Goal: Transaction & Acquisition: Obtain resource

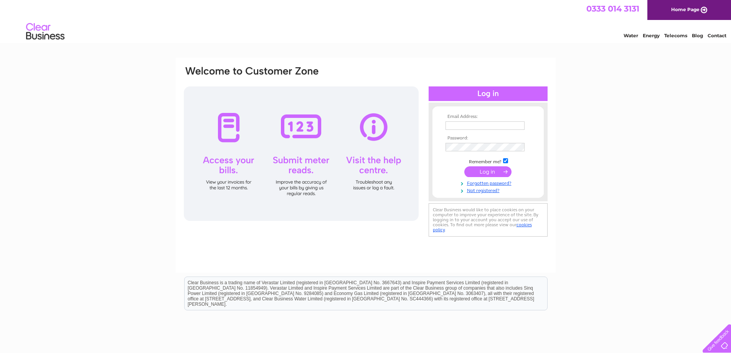
click at [466, 125] on input "text" at bounding box center [484, 125] width 79 height 8
type input "emma.shearer@wernick.co.uk"
click at [464, 167] on input "submit" at bounding box center [487, 172] width 47 height 11
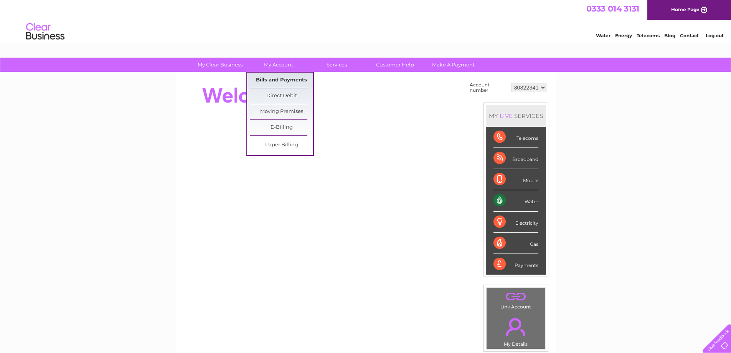
click at [275, 79] on link "Bills and Payments" at bounding box center [281, 79] width 63 height 15
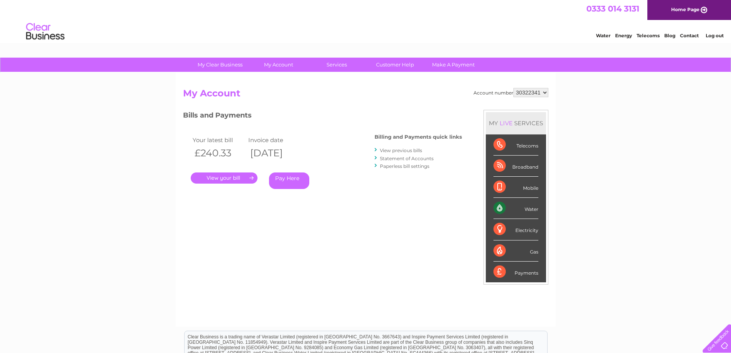
click at [229, 178] on link "." at bounding box center [224, 177] width 67 height 11
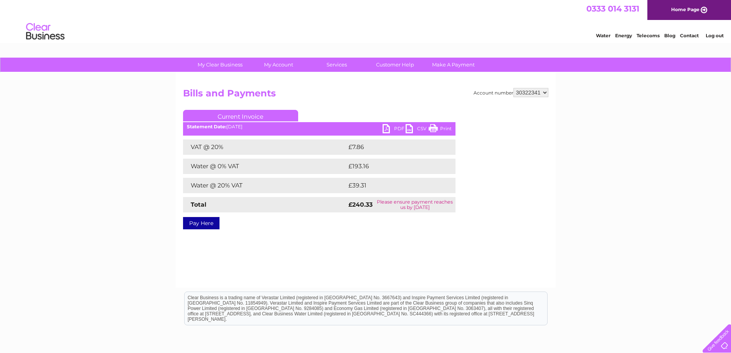
click at [394, 128] on link "PDF" at bounding box center [393, 129] width 23 height 11
click at [395, 129] on link "PDF" at bounding box center [393, 129] width 23 height 11
click at [401, 128] on link "PDF" at bounding box center [393, 129] width 23 height 11
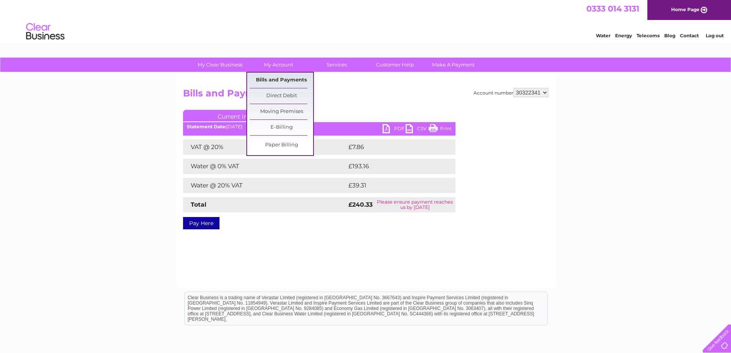
click at [281, 78] on link "Bills and Payments" at bounding box center [281, 79] width 63 height 15
click at [283, 81] on link "Bills and Payments" at bounding box center [281, 79] width 63 height 15
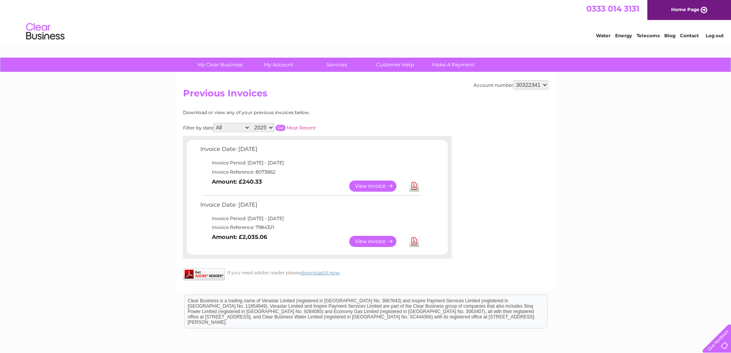
click at [364, 184] on link "View" at bounding box center [377, 185] width 56 height 11
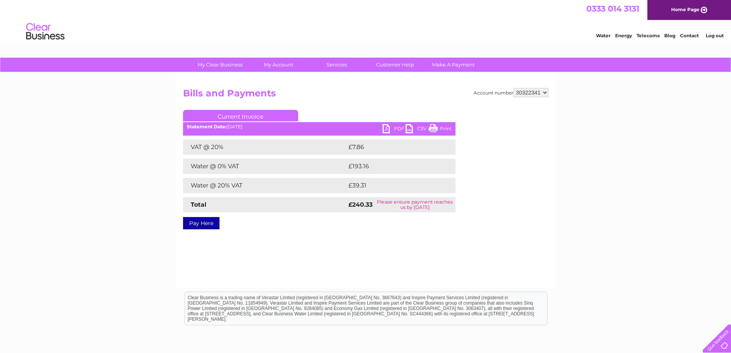
click at [421, 129] on link "CSV" at bounding box center [416, 129] width 23 height 11
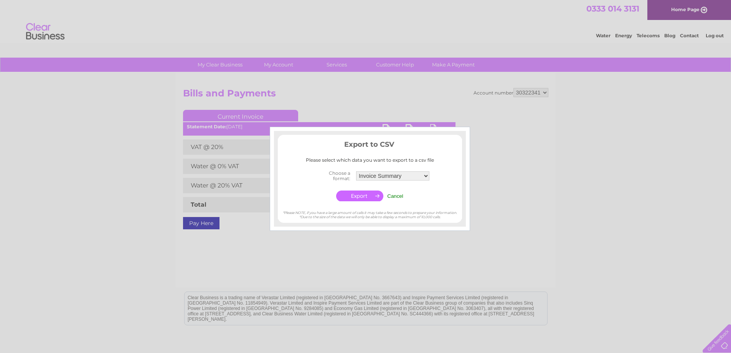
click at [357, 194] on input "button" at bounding box center [359, 195] width 47 height 11
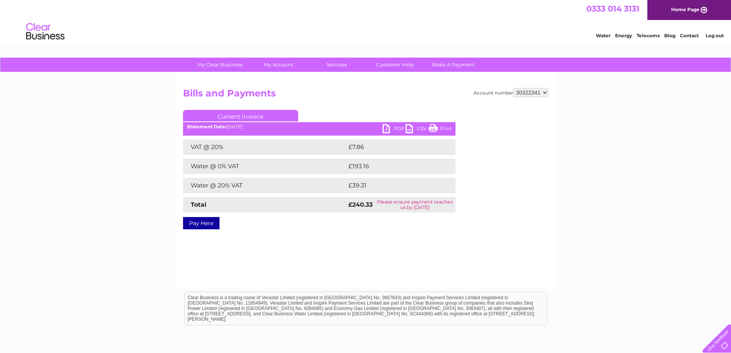
click at [396, 128] on link "PDF" at bounding box center [393, 129] width 23 height 11
click at [24, 35] on div "Water Energy Telecoms Blog Contact Log out" at bounding box center [365, 32] width 731 height 25
